Goal: Information Seeking & Learning: Find specific fact

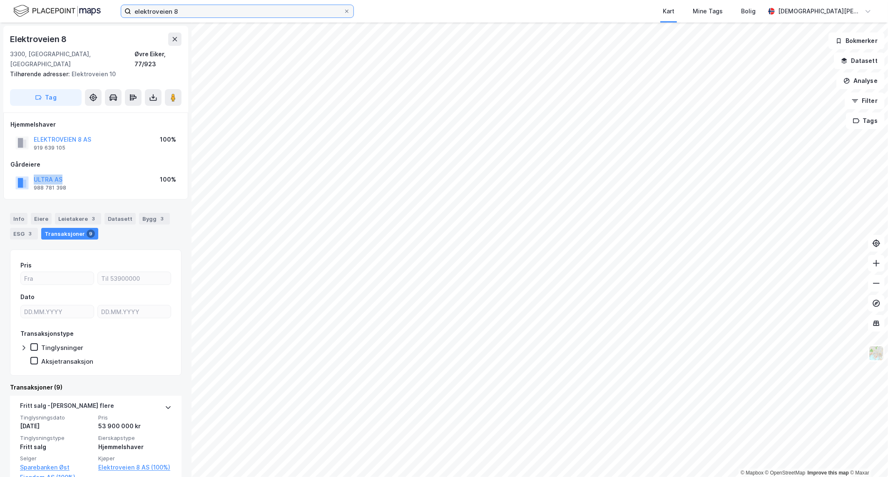
click at [194, 7] on input "elektroveien 8" at bounding box center [237, 11] width 212 height 12
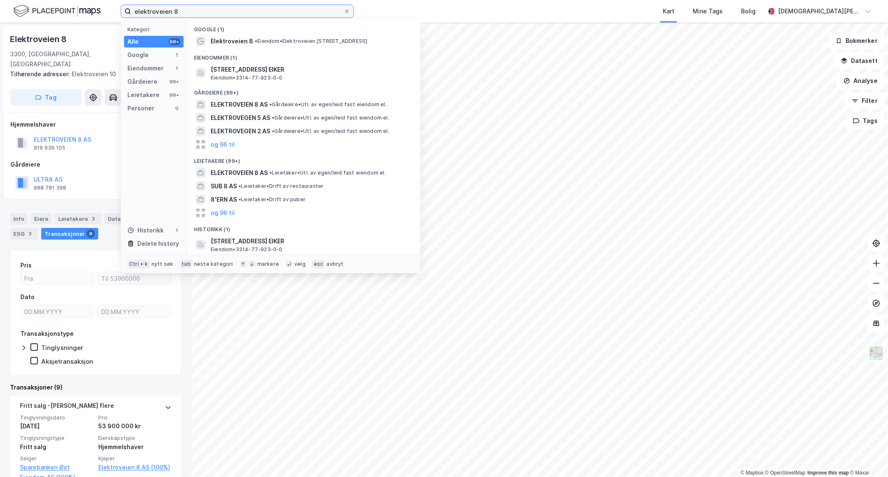
click at [194, 7] on input "elektroveien 8" at bounding box center [237, 11] width 212 height 12
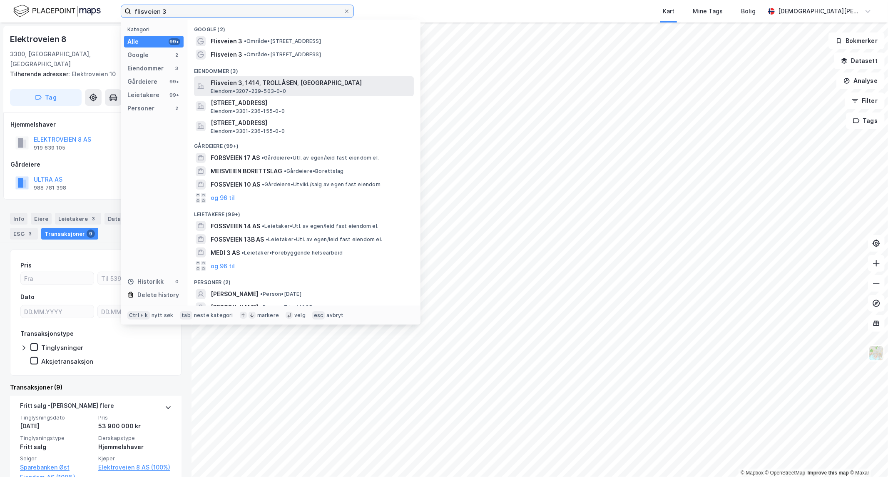
type input "flisveien 3"
click at [271, 85] on span "Flisveien 3, 1414, TROLLÅSEN, [GEOGRAPHIC_DATA]" at bounding box center [311, 83] width 200 height 10
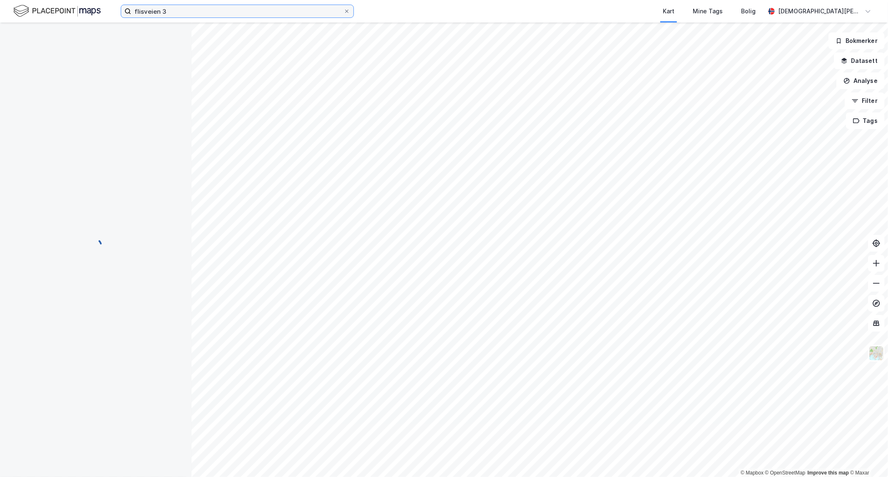
click at [223, 13] on input "flisveien 3" at bounding box center [237, 11] width 212 height 12
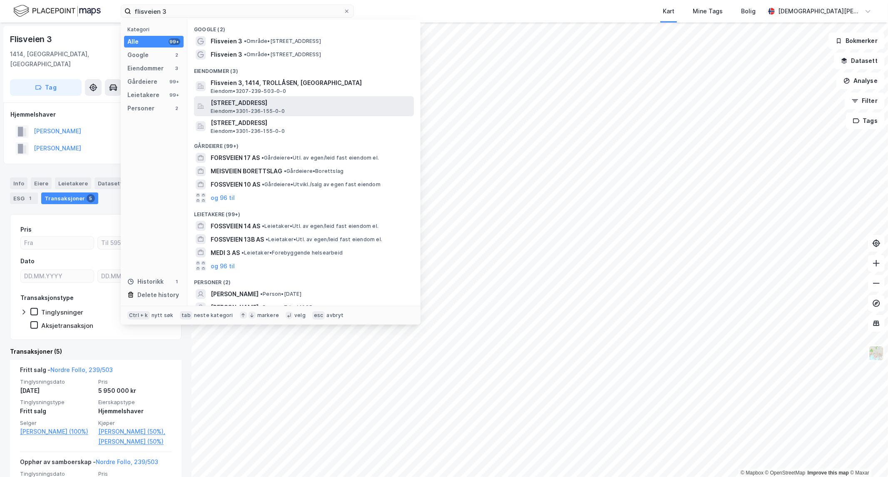
click at [284, 104] on span "[STREET_ADDRESS]" at bounding box center [311, 103] width 200 height 10
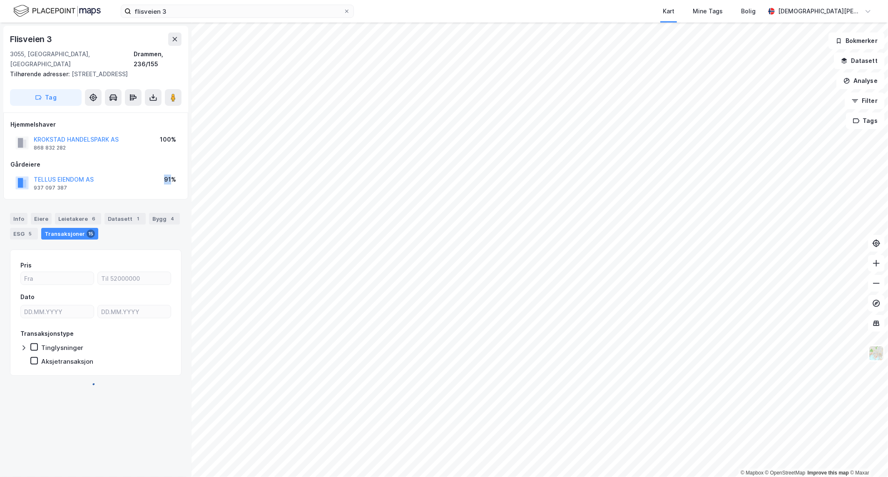
drag, startPoint x: 173, startPoint y: 168, endPoint x: 147, endPoint y: 169, distance: 26.2
click at [147, 173] on div "TELLUS EIENDOM AS 937 097 387 91%" at bounding box center [95, 183] width 171 height 20
click at [163, 173] on div "TELLUS EIENDOM AS 937 097 387 91%" at bounding box center [95, 183] width 171 height 20
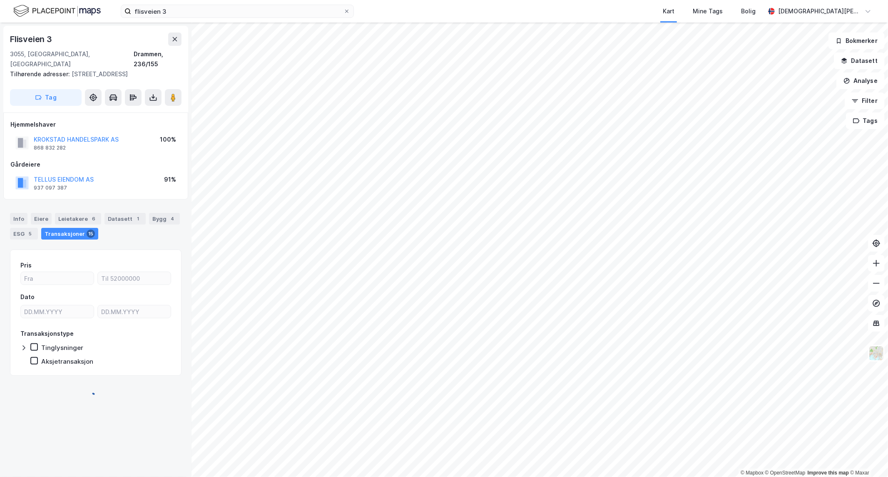
click at [153, 182] on div "Hjemmelshaver KROKSTAD HANDELSPARK AS 868 832 282 100% Gårdeiere TELLUS EIENDOM…" at bounding box center [95, 155] width 185 height 87
click at [166, 177] on div "91%" at bounding box center [170, 182] width 12 height 17
click at [169, 174] on div "91%" at bounding box center [170, 179] width 12 height 10
click at [163, 173] on div "TELLUS EIENDOM AS 937 097 387 91%" at bounding box center [95, 183] width 171 height 20
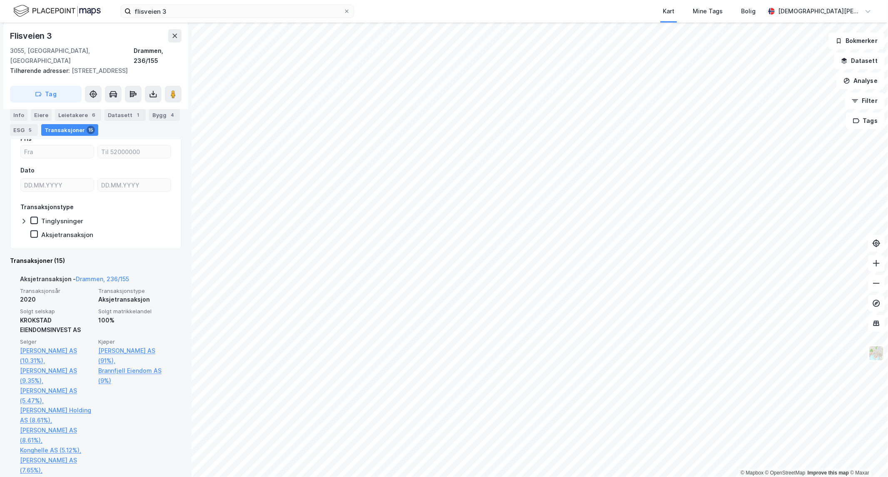
scroll to position [139, 0]
